Goal: Task Accomplishment & Management: Use online tool/utility

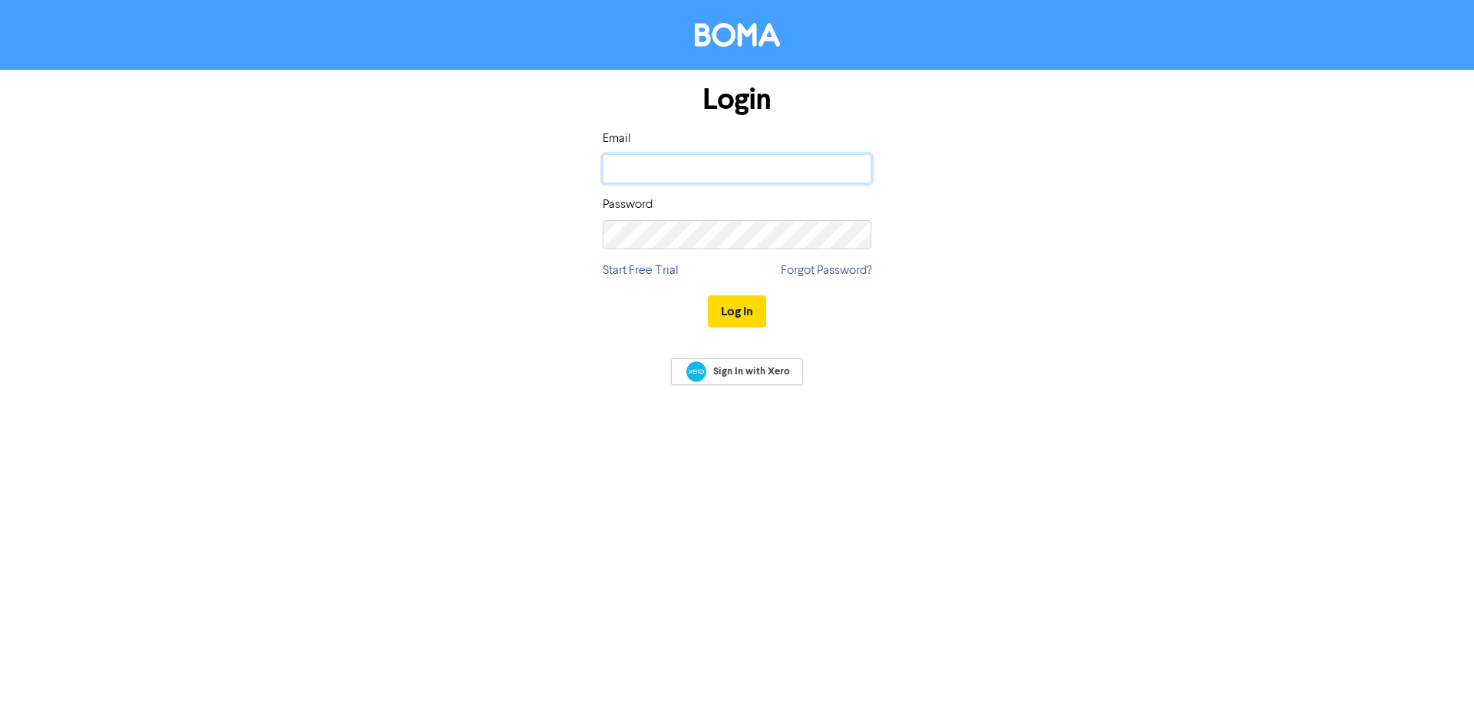
drag, startPoint x: 612, startPoint y: 178, endPoint x: 684, endPoint y: 172, distance: 72.4
click at [612, 178] on input "email" at bounding box center [737, 168] width 269 height 29
type input "[PERSON_NAME][EMAIL_ADDRESS][DOMAIN_NAME]"
click at [708, 296] on button "Log In" at bounding box center [737, 312] width 58 height 32
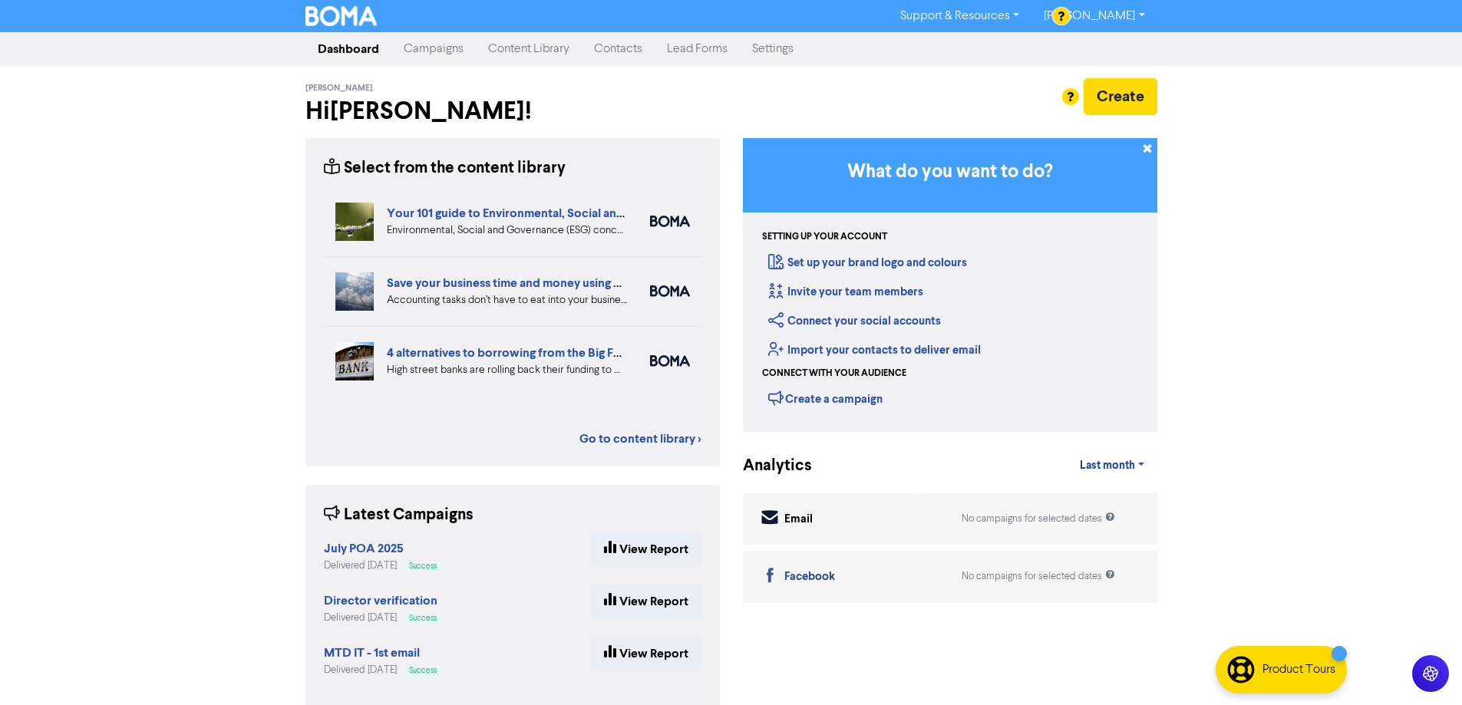
click at [621, 49] on link "Contacts" at bounding box center [618, 49] width 73 height 31
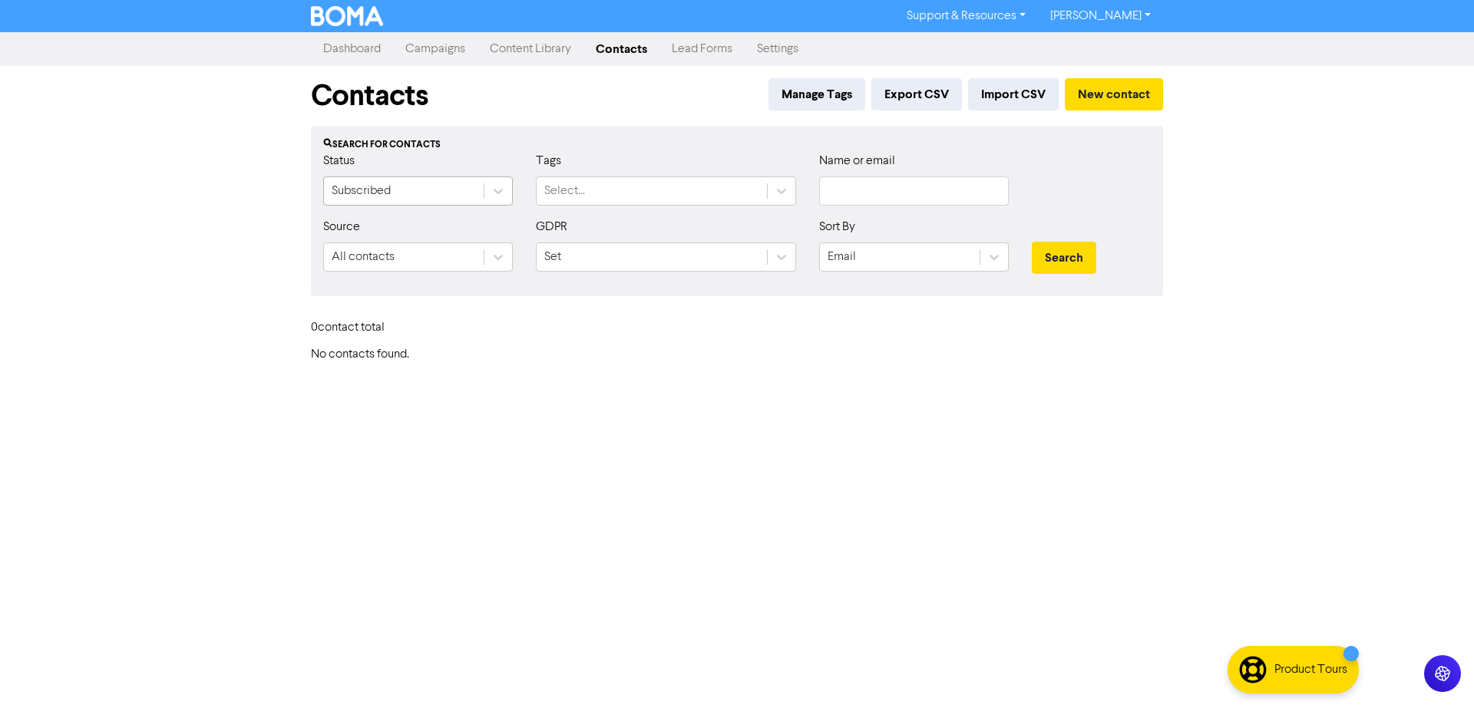
click at [393, 185] on div "Subscribed" at bounding box center [404, 191] width 160 height 28
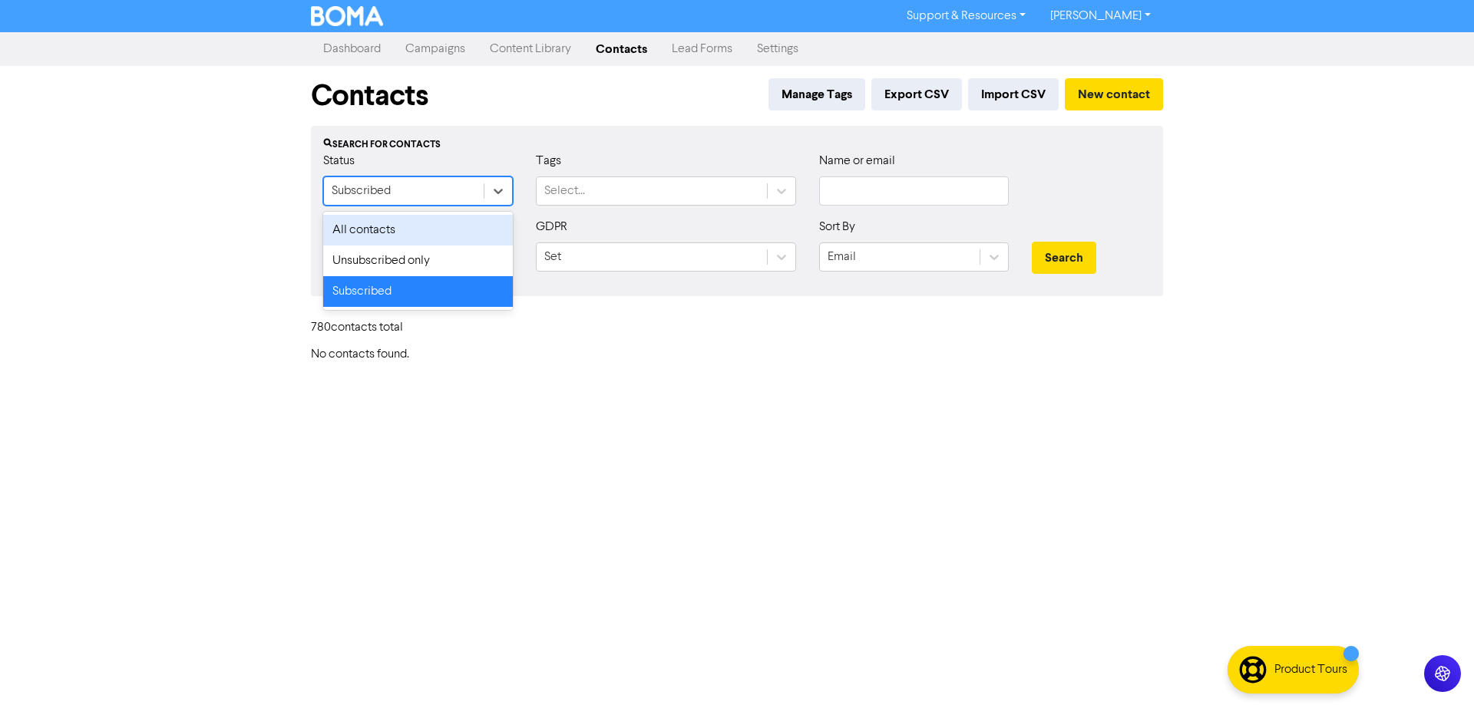
click at [428, 239] on div "All contacts" at bounding box center [418, 230] width 190 height 31
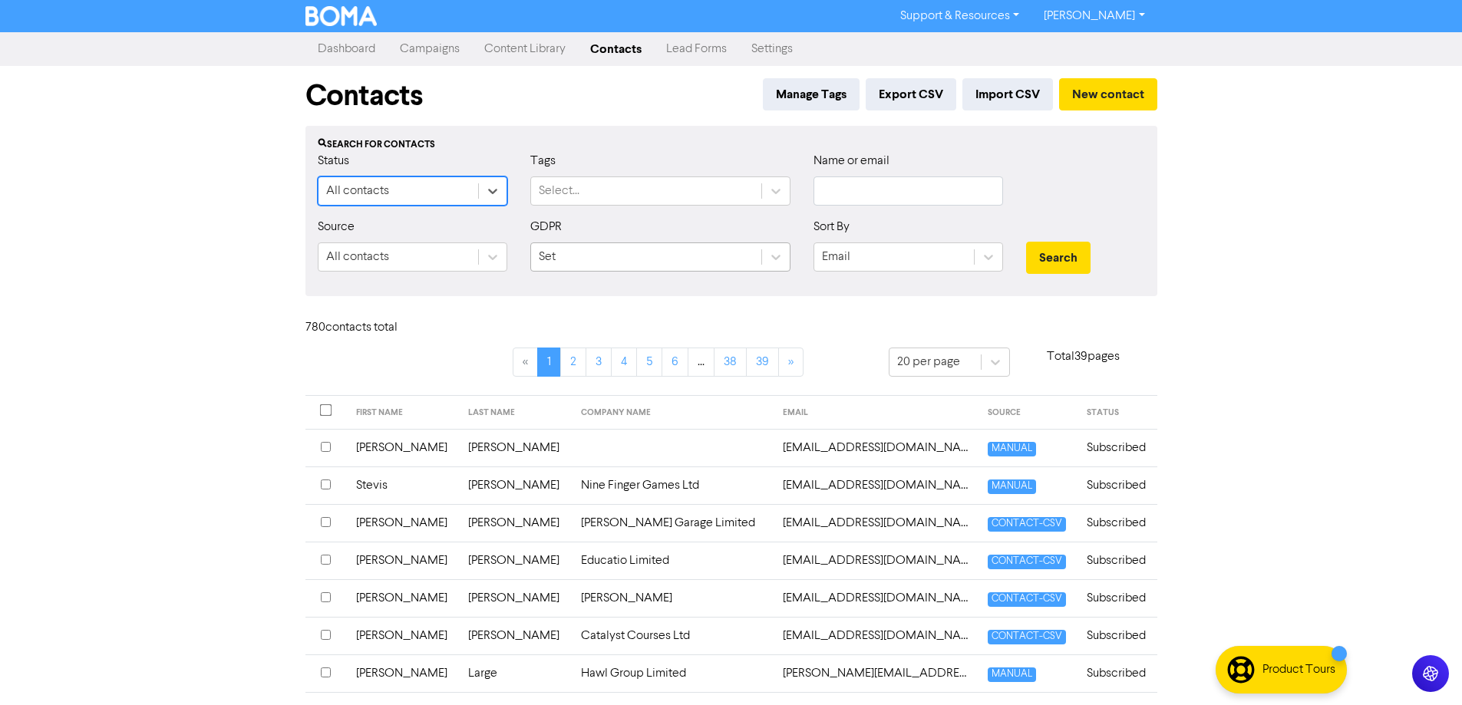
click at [657, 257] on div "Set" at bounding box center [646, 257] width 230 height 28
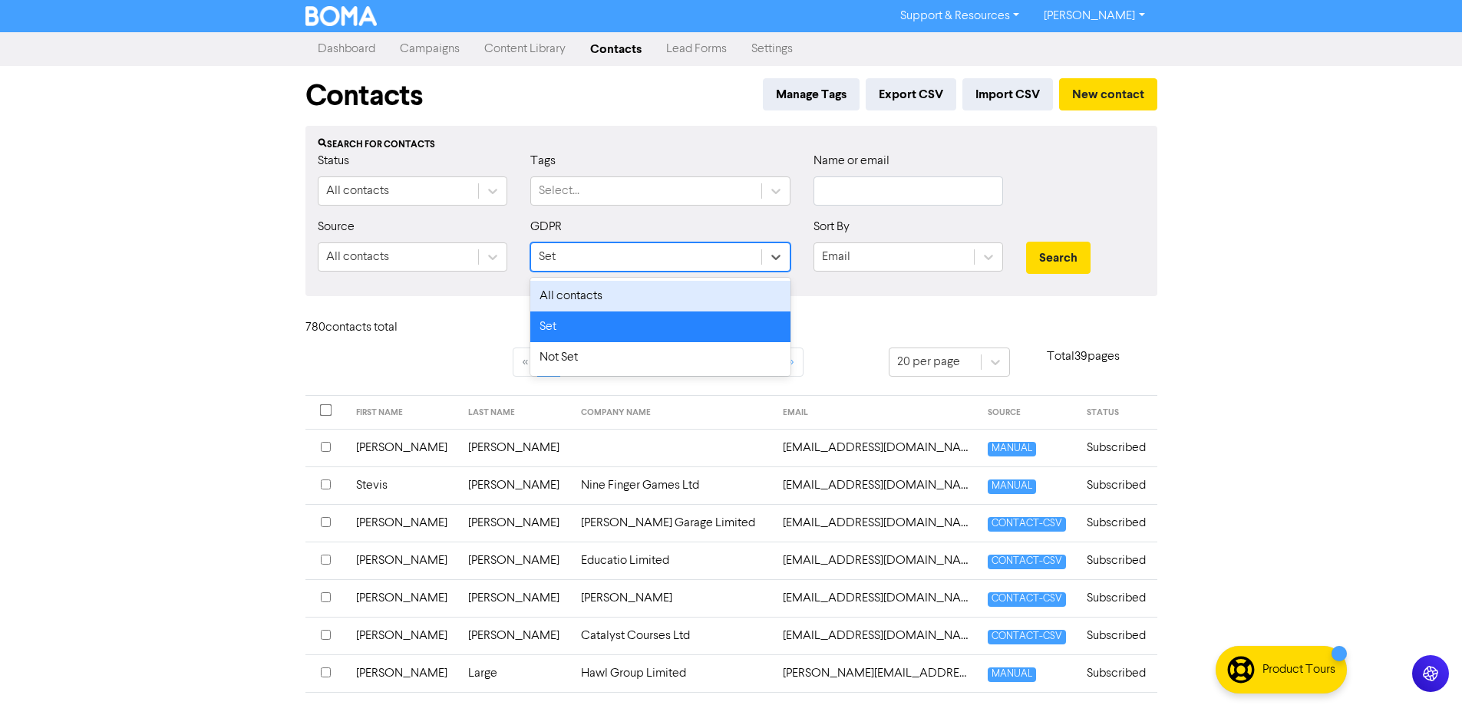
click at [695, 293] on div "All contacts" at bounding box center [660, 296] width 260 height 31
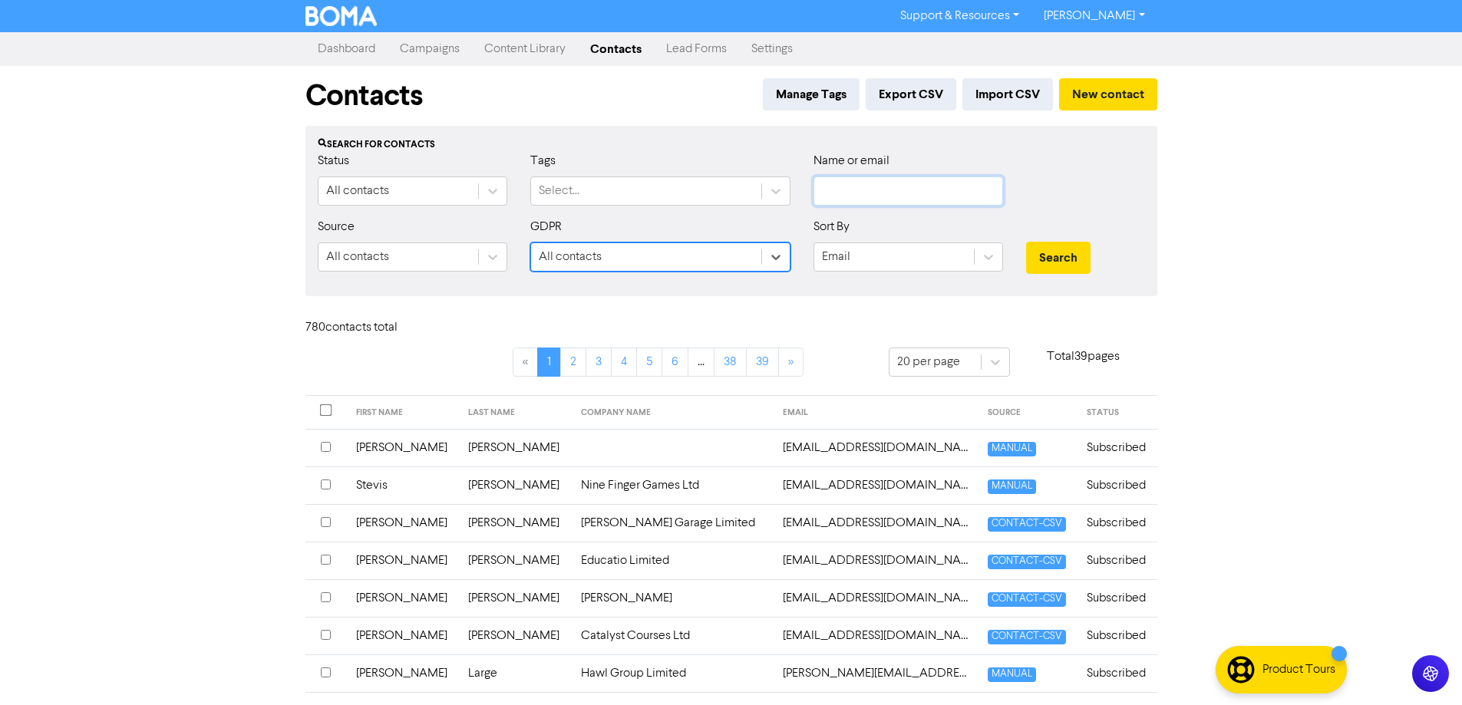
click at [883, 194] on input "text" at bounding box center [909, 191] width 190 height 29
type input "cablepower"
click at [1026, 242] on button "Search" at bounding box center [1058, 258] width 64 height 32
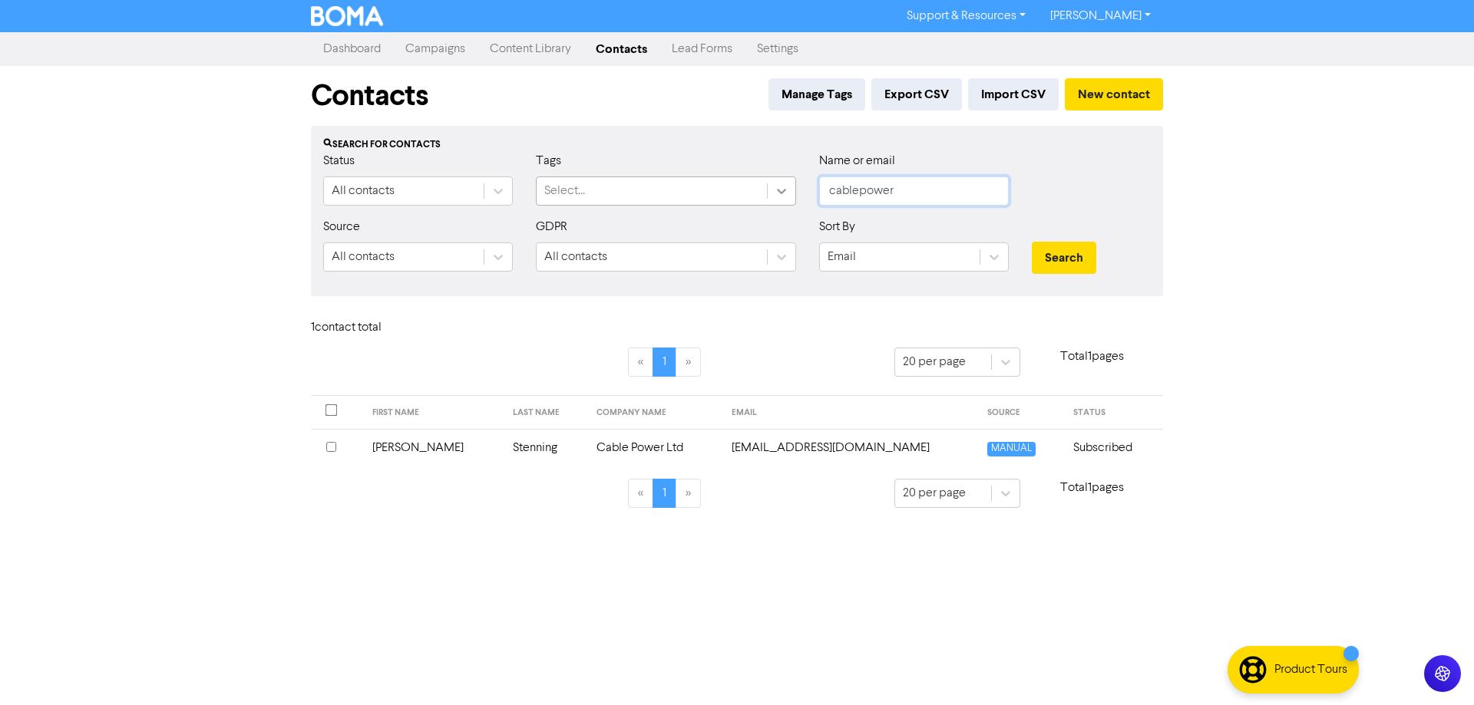
drag, startPoint x: 929, startPoint y: 188, endPoint x: 788, endPoint y: 189, distance: 141.2
click at [788, 189] on div "Status All contacts Tags Select... Name or email cablepower" at bounding box center [737, 185] width 850 height 66
